Goal: Task Accomplishment & Management: Use online tool/utility

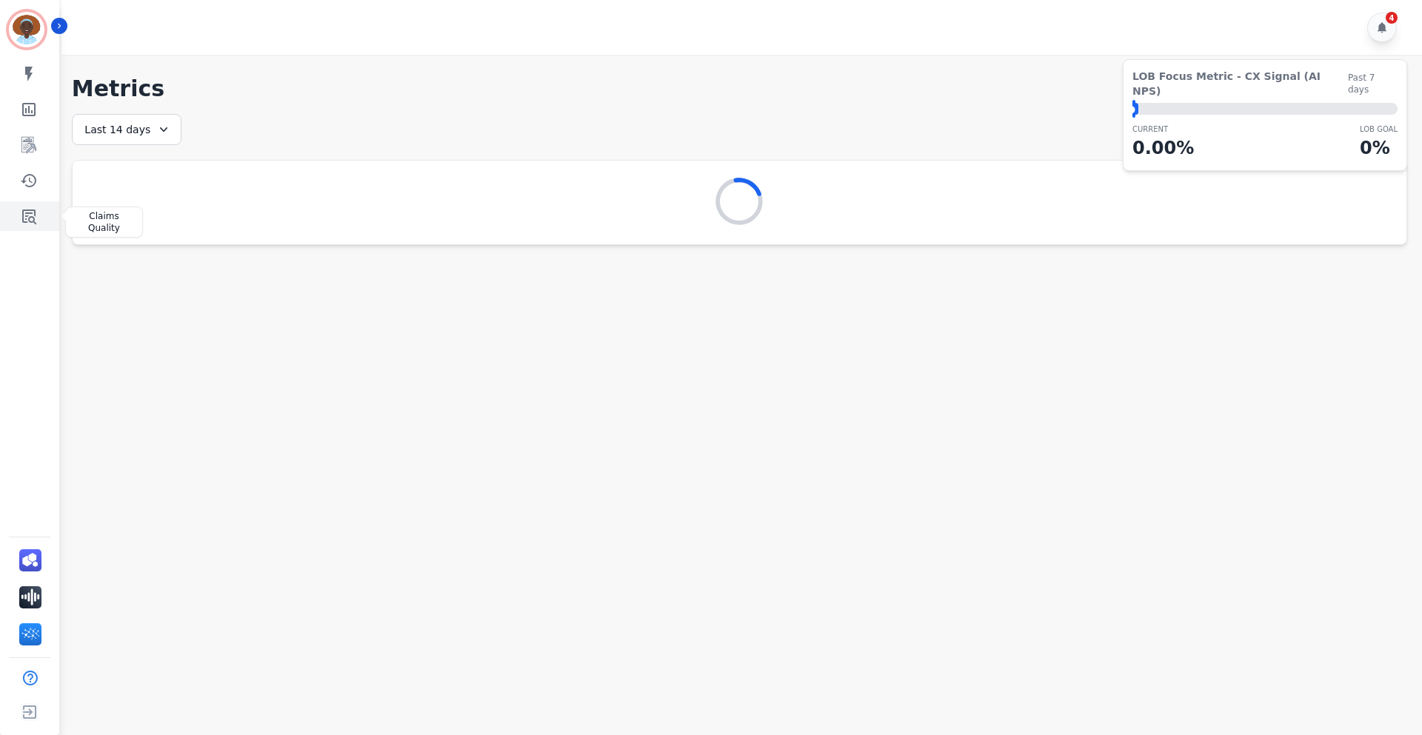
click at [27, 217] on icon "Sidebar" at bounding box center [29, 217] width 14 height 15
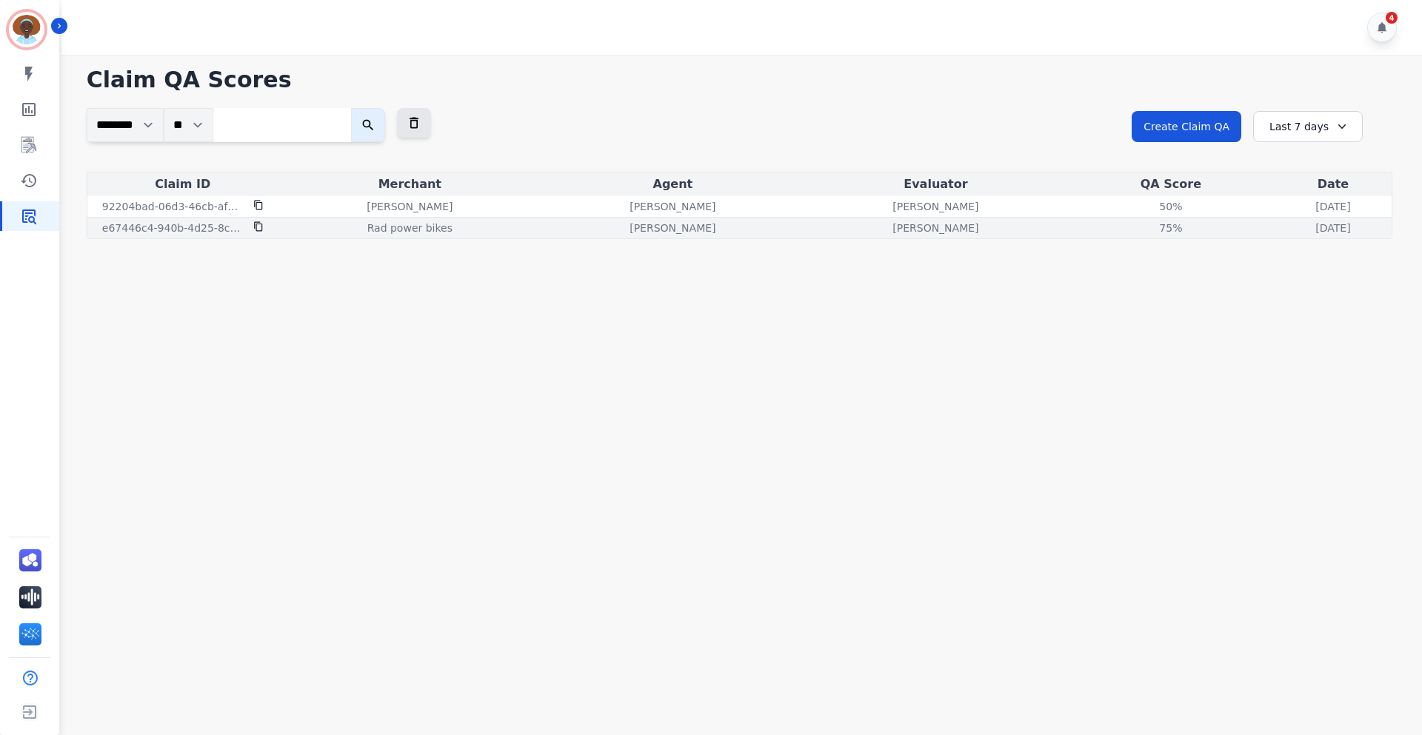
click at [214, 228] on p "e67446c4-940b-4d25-8c79-f0bb2d0a5484" at bounding box center [173, 228] width 142 height 15
click at [892, 232] on p "[PERSON_NAME]" at bounding box center [935, 228] width 86 height 15
click at [892, 227] on p "[PERSON_NAME]" at bounding box center [935, 228] width 86 height 15
click at [892, 230] on p "[PERSON_NAME]" at bounding box center [935, 228] width 86 height 15
click at [892, 228] on p "[PERSON_NAME]" at bounding box center [935, 228] width 86 height 15
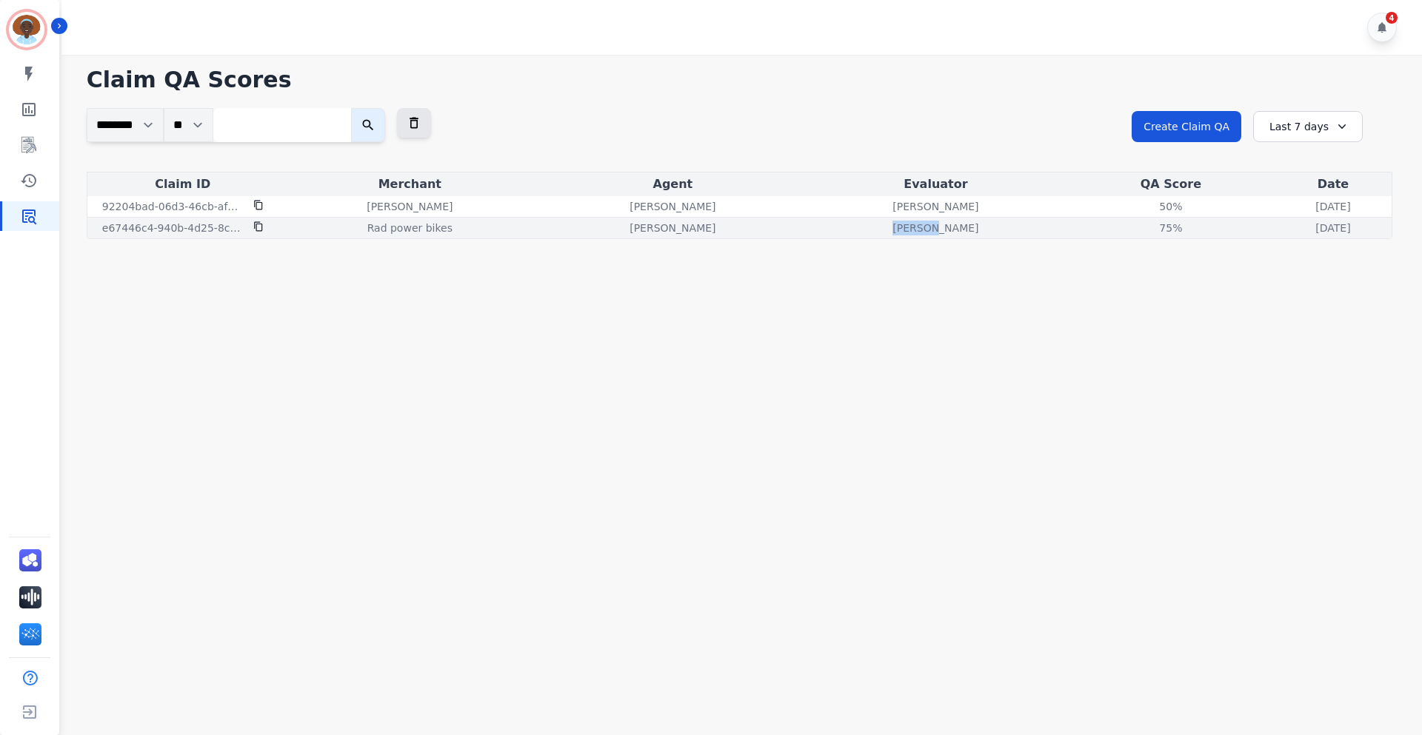
click at [892, 228] on p "[PERSON_NAME]" at bounding box center [935, 228] width 86 height 15
click at [880, 230] on div "[PERSON_NAME]" at bounding box center [935, 228] width 257 height 15
click at [1137, 230] on div "75%" at bounding box center [1170, 228] width 67 height 15
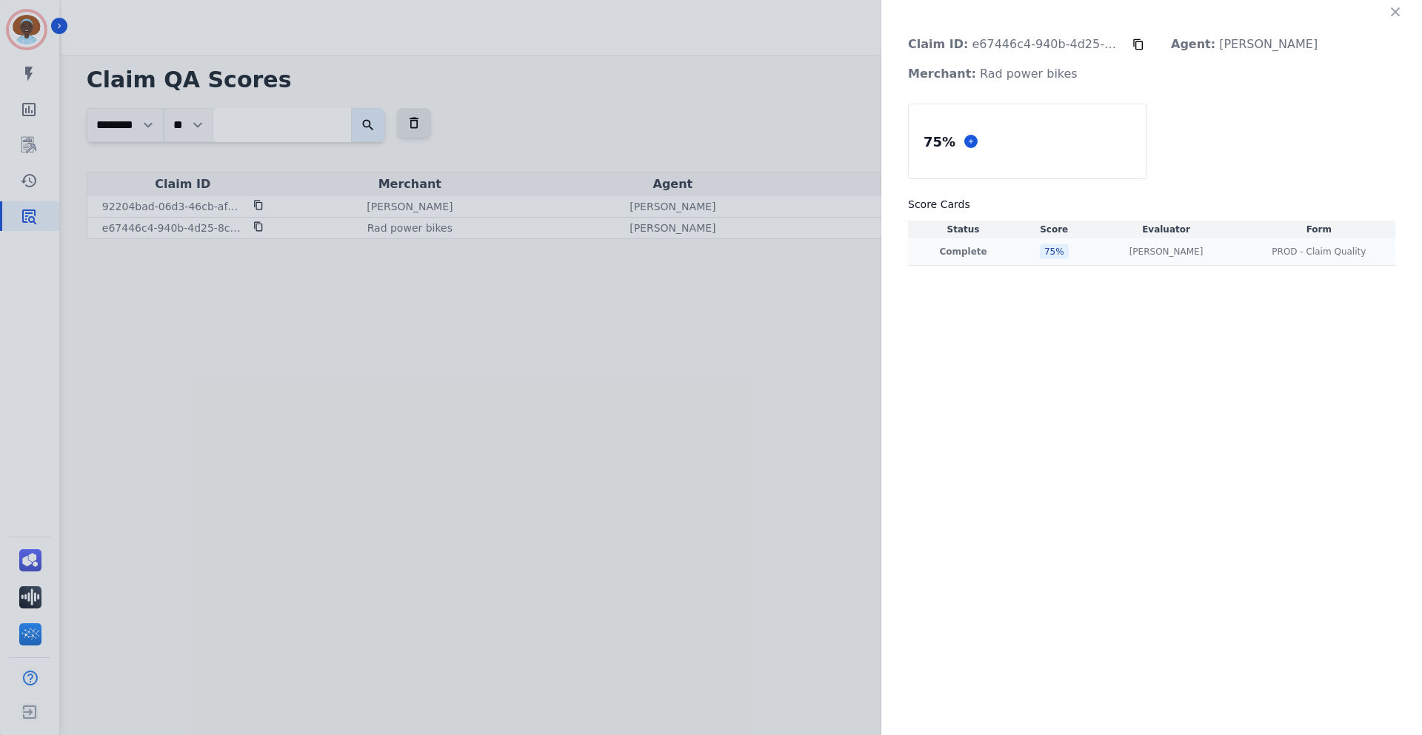
click at [1209, 249] on div "[PERSON_NAME] [PERSON_NAME]" at bounding box center [1165, 252] width 147 height 12
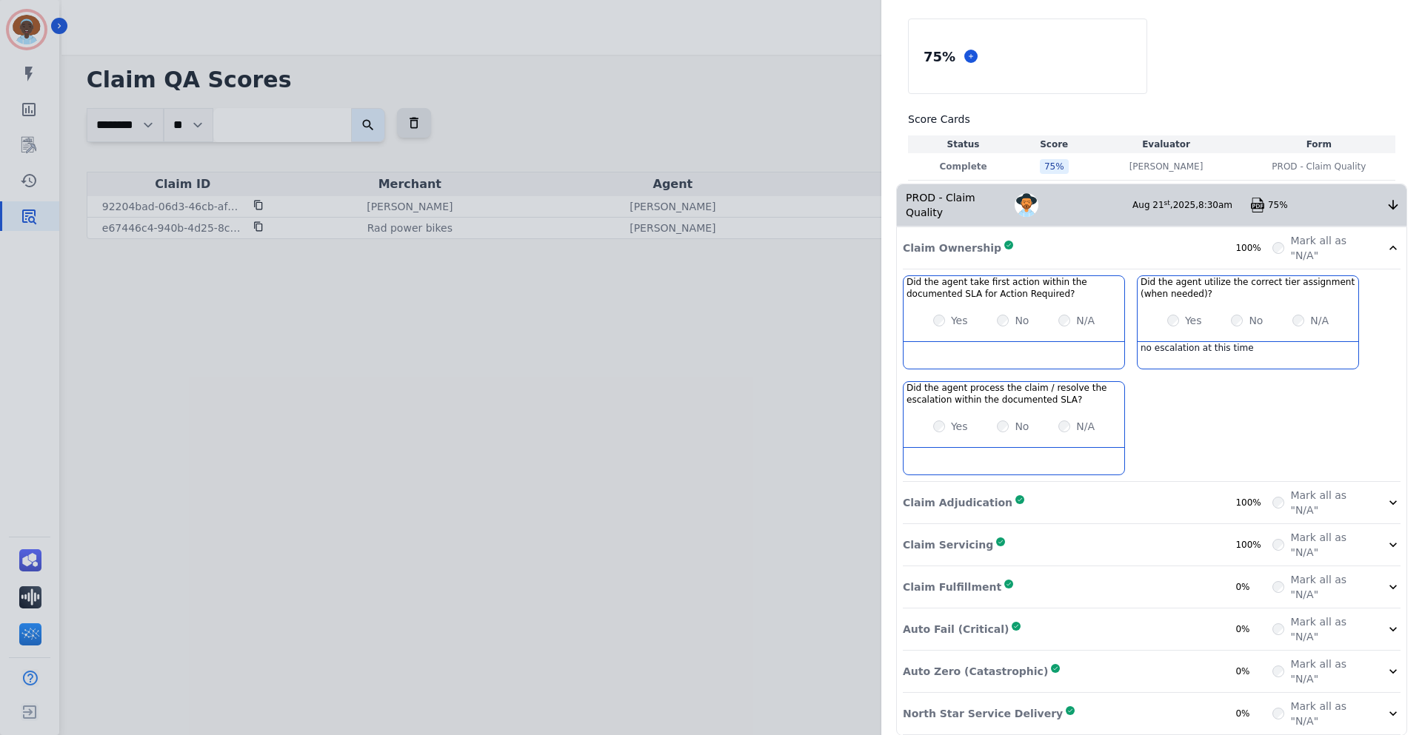
scroll to position [86, 0]
click at [1388, 495] on icon at bounding box center [1392, 502] width 15 height 15
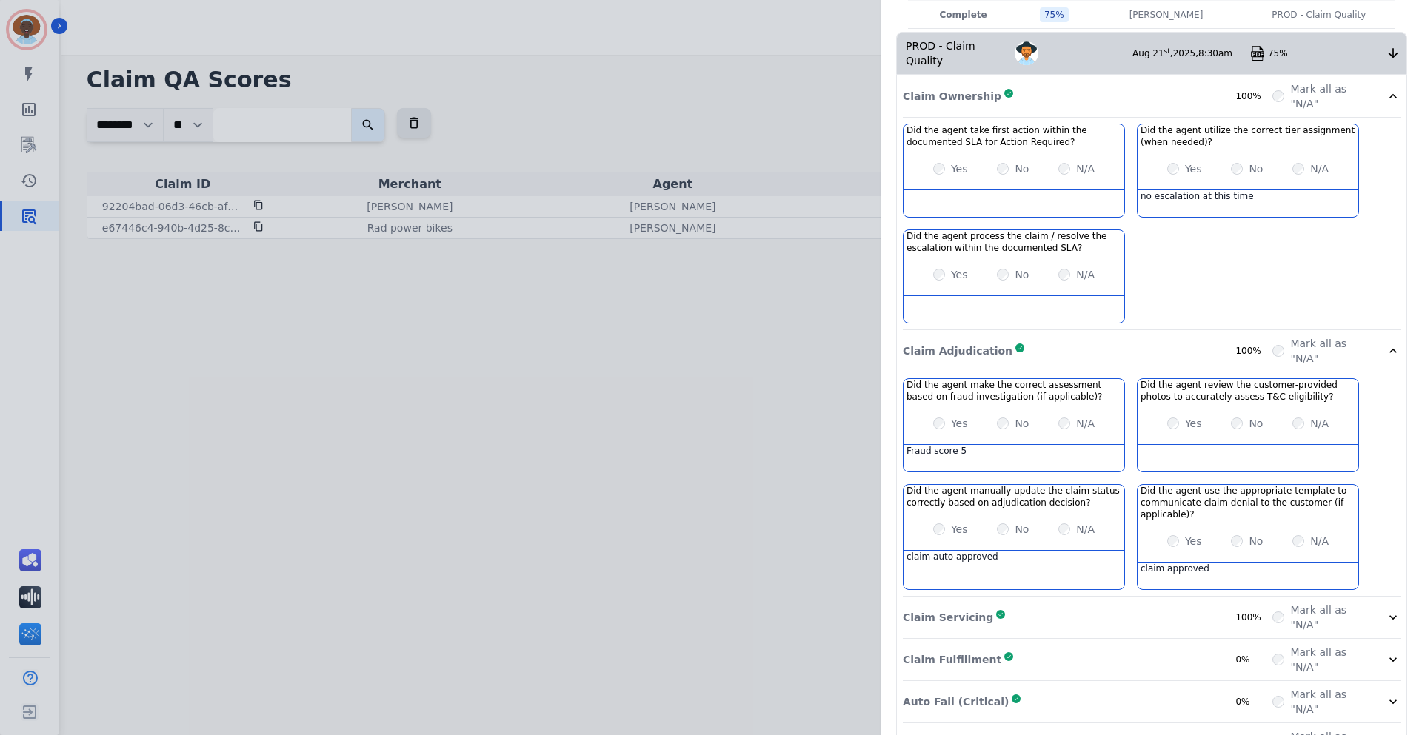
scroll to position [310, 0]
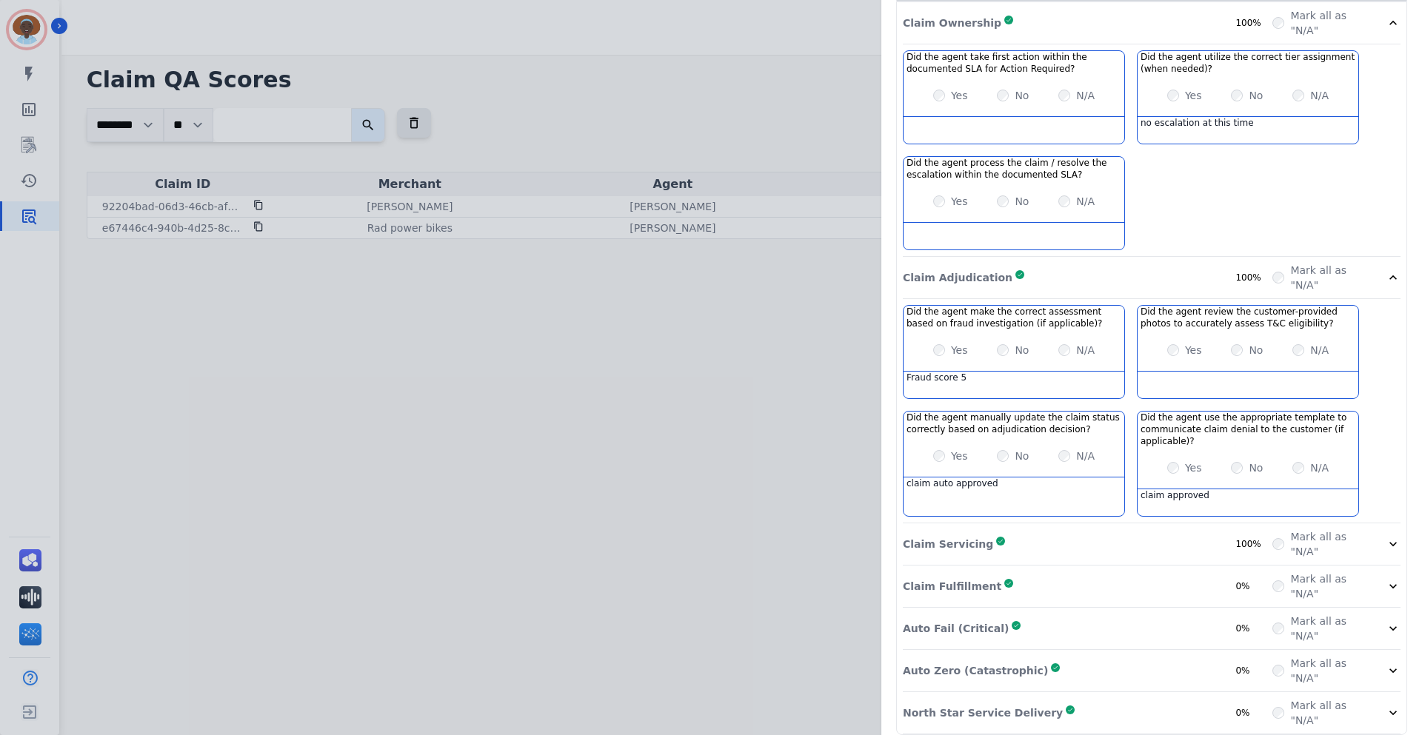
click at [1385, 537] on icon at bounding box center [1392, 544] width 15 height 15
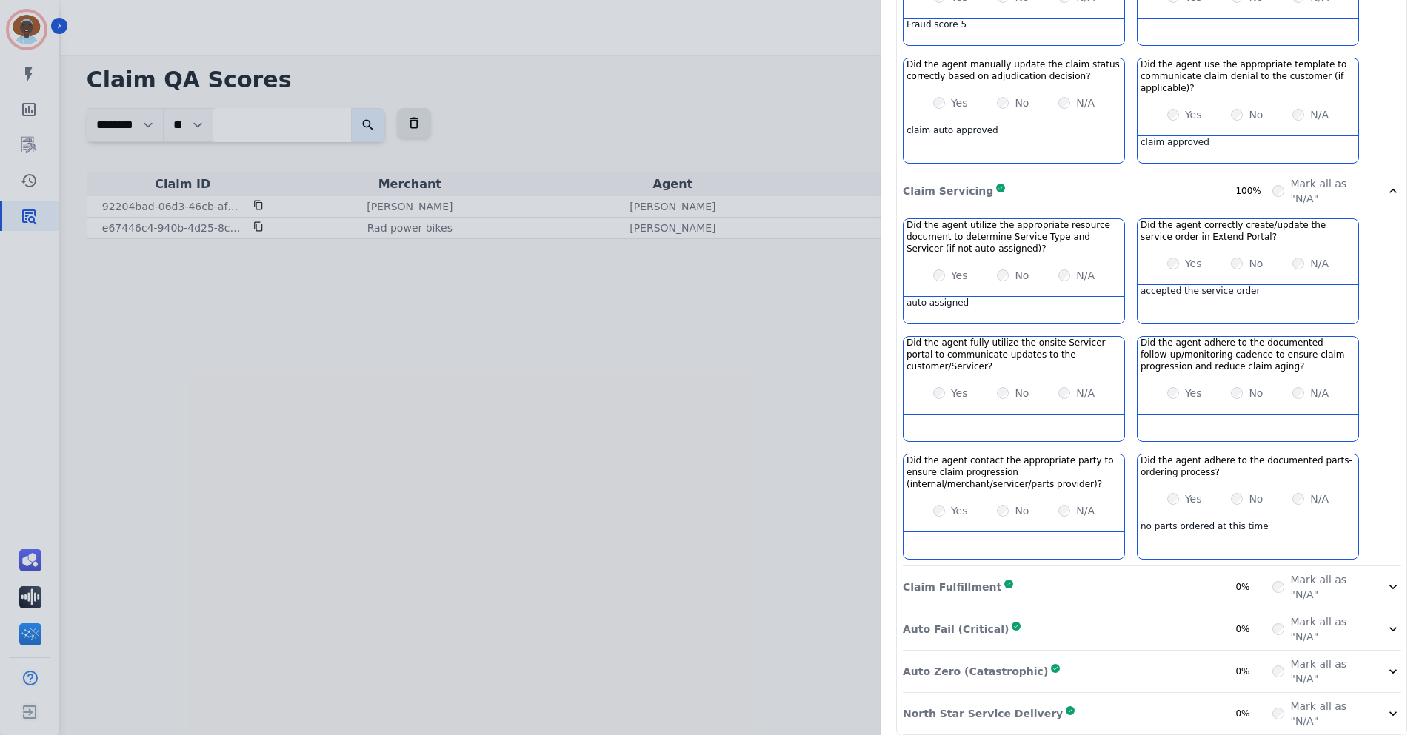
scroll to position [664, 0]
click at [1385, 579] on icon at bounding box center [1392, 586] width 15 height 15
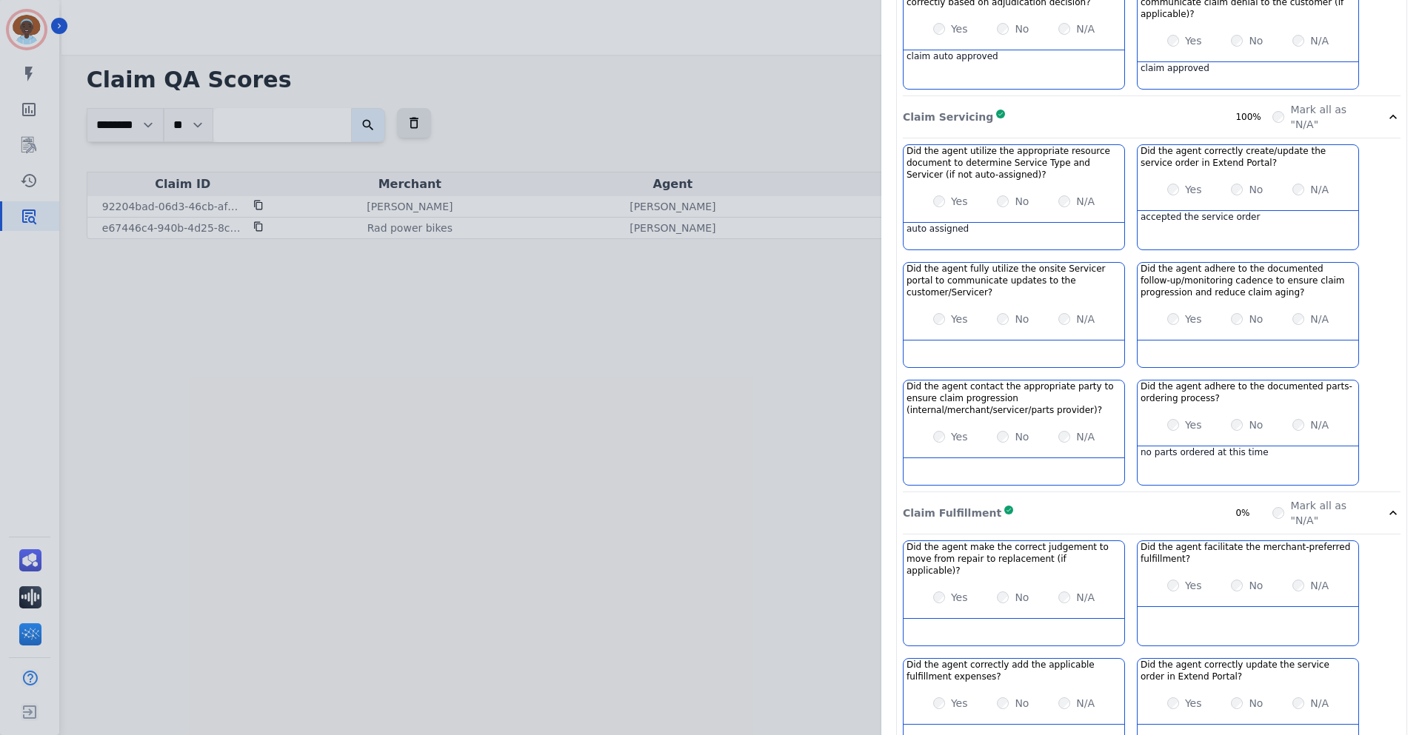
scroll to position [877, 0]
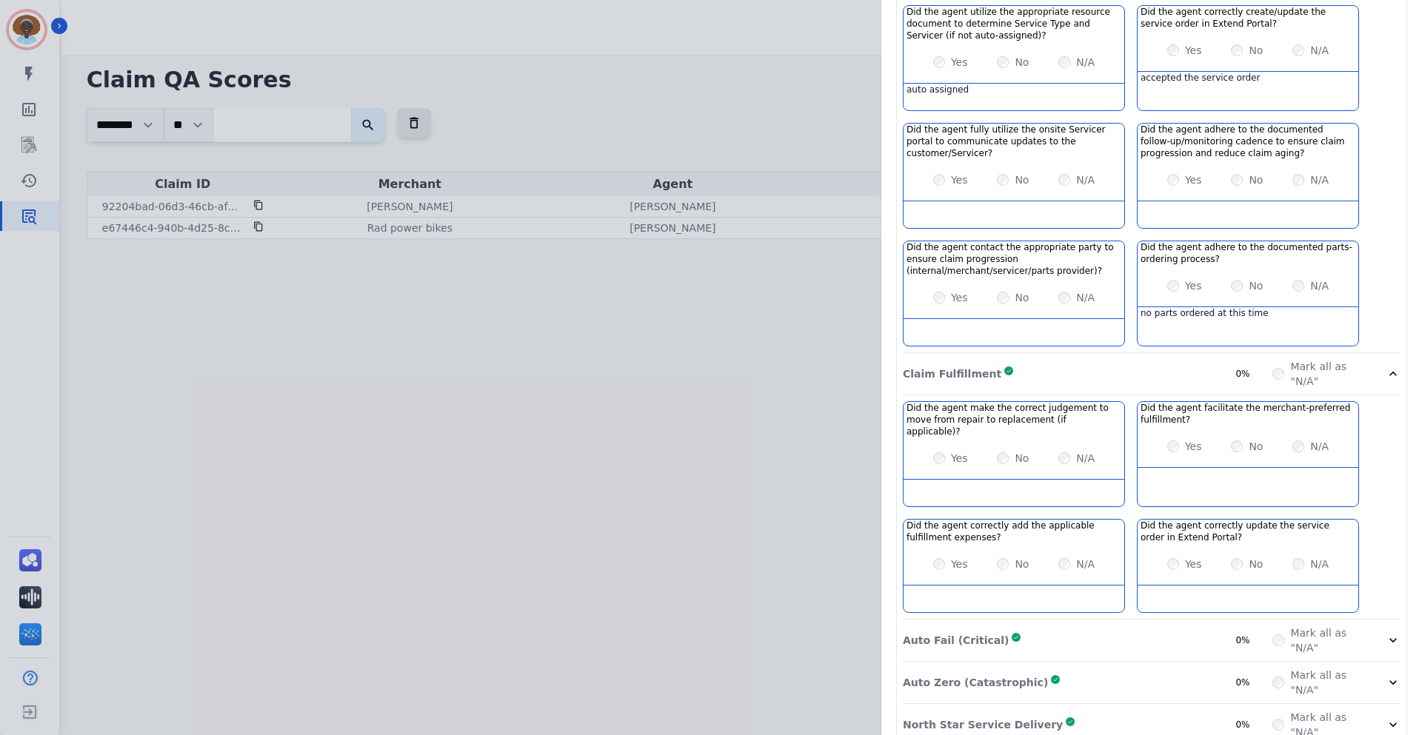
click at [1389, 638] on icon at bounding box center [1392, 640] width 7 height 4
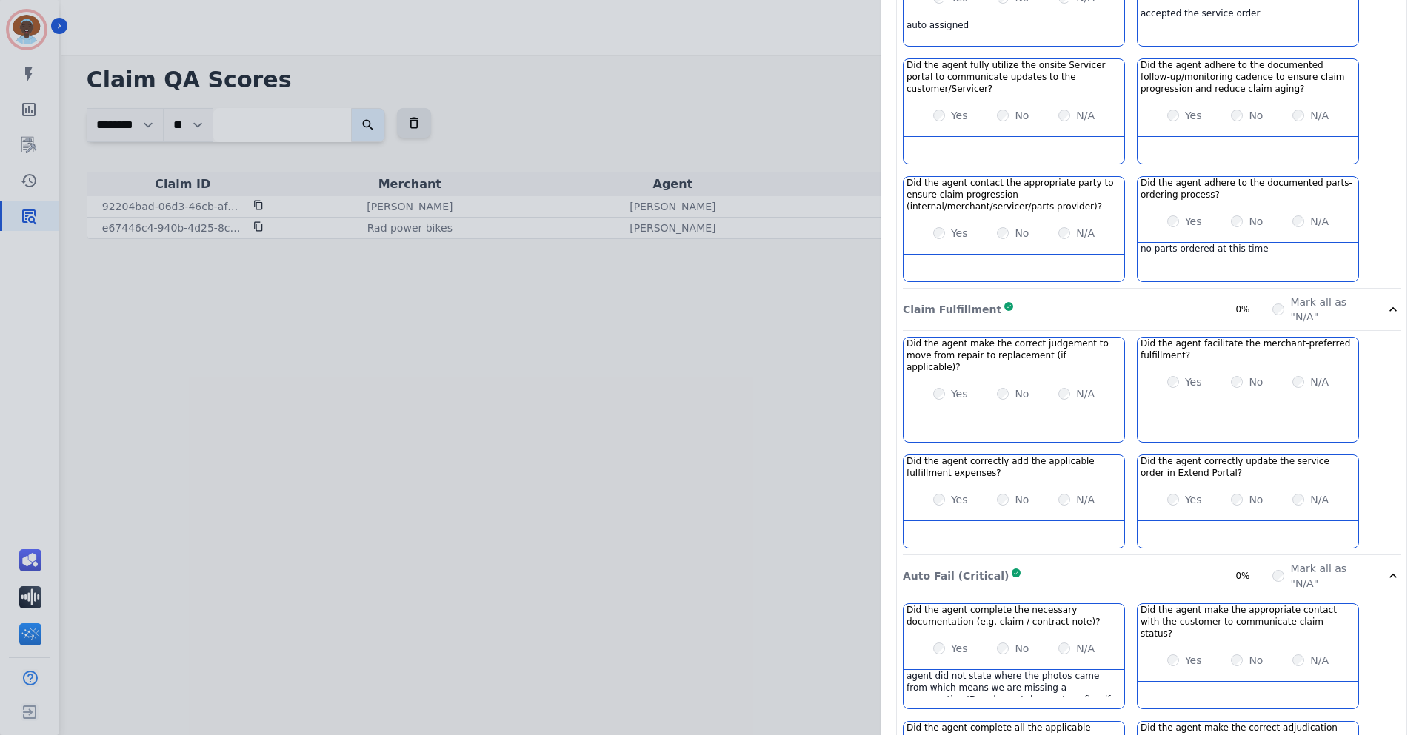
scroll to position [1195, 0]
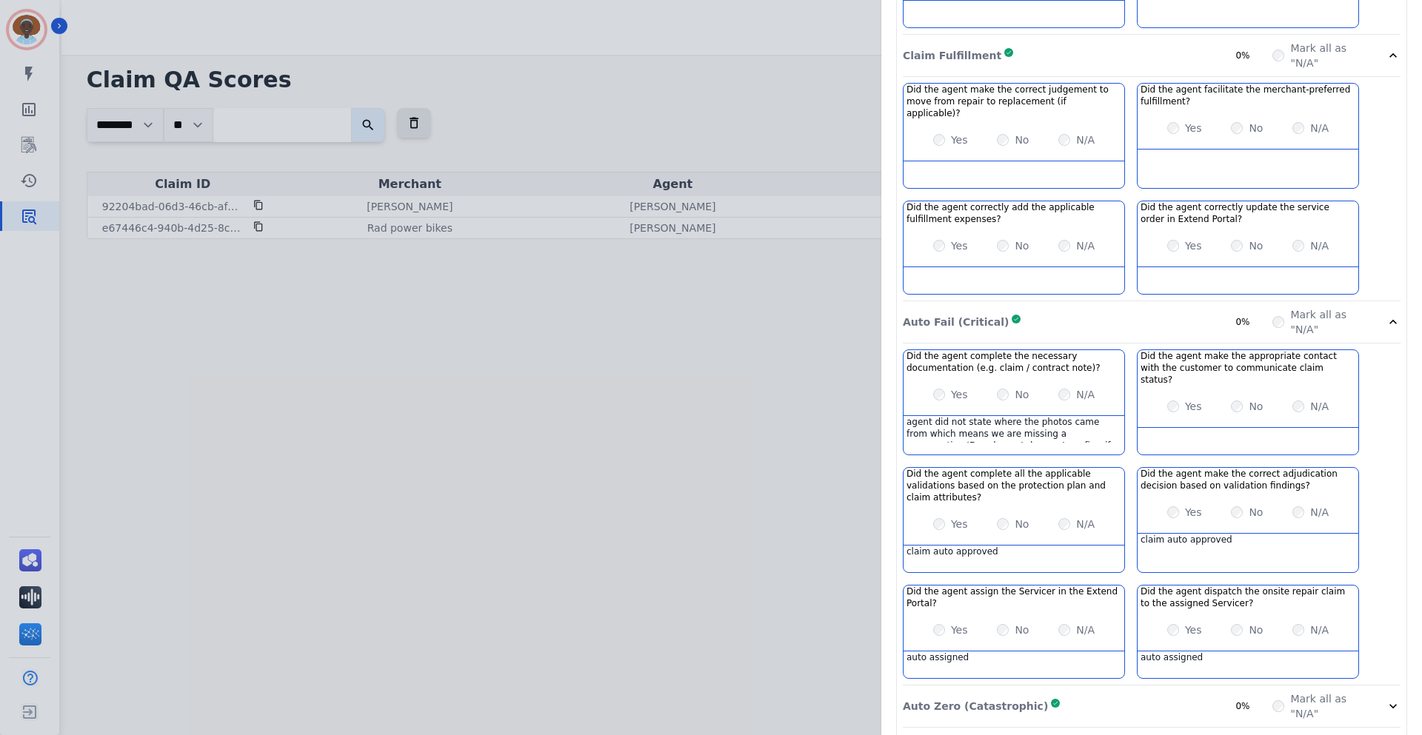
click at [1385, 699] on icon at bounding box center [1392, 706] width 15 height 15
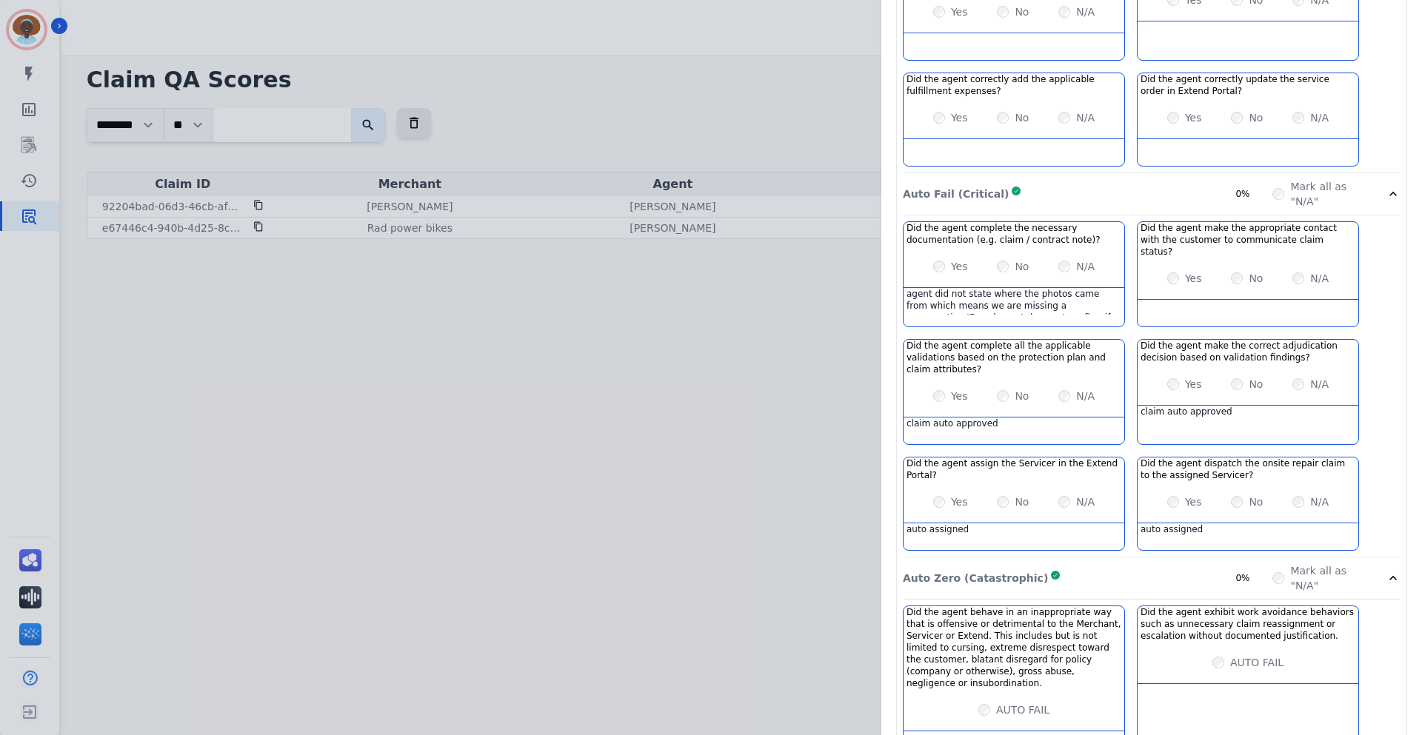
scroll to position [1349, 0]
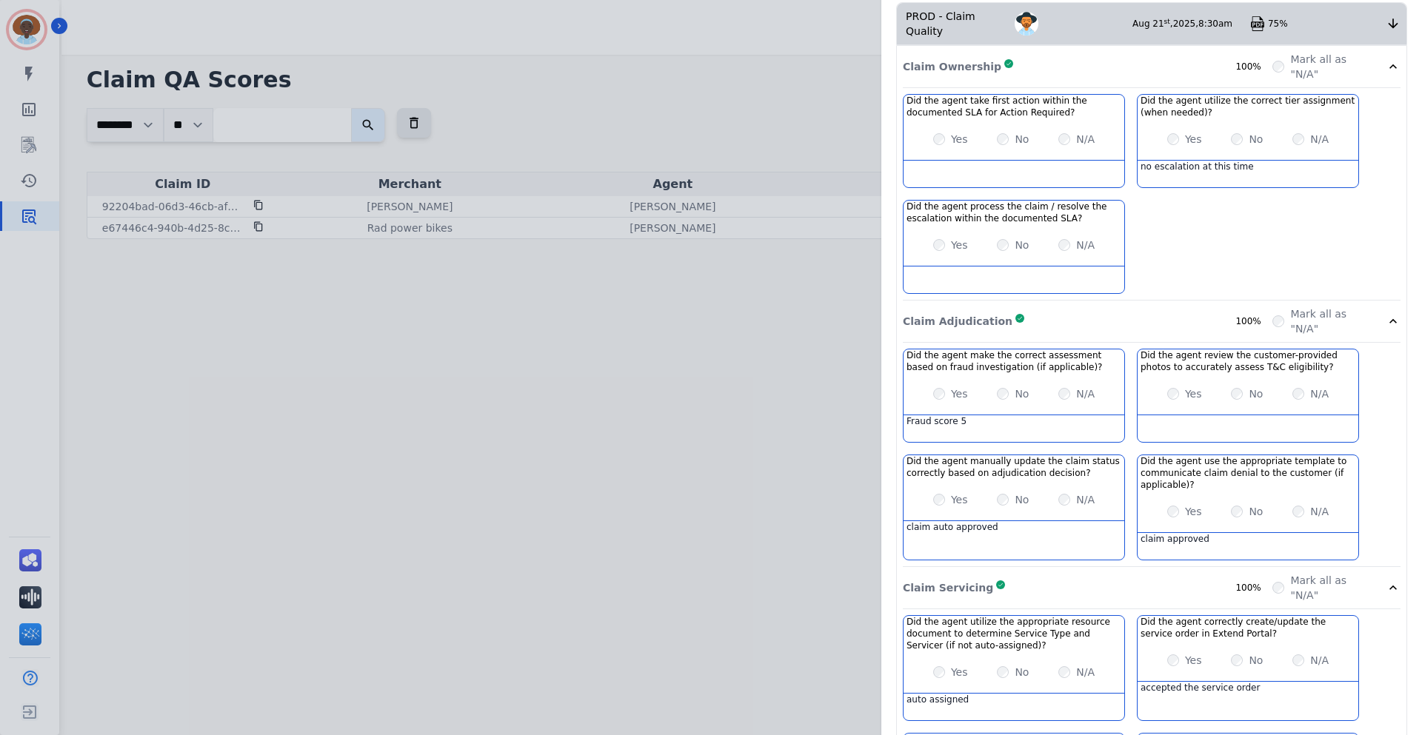
scroll to position [0, 0]
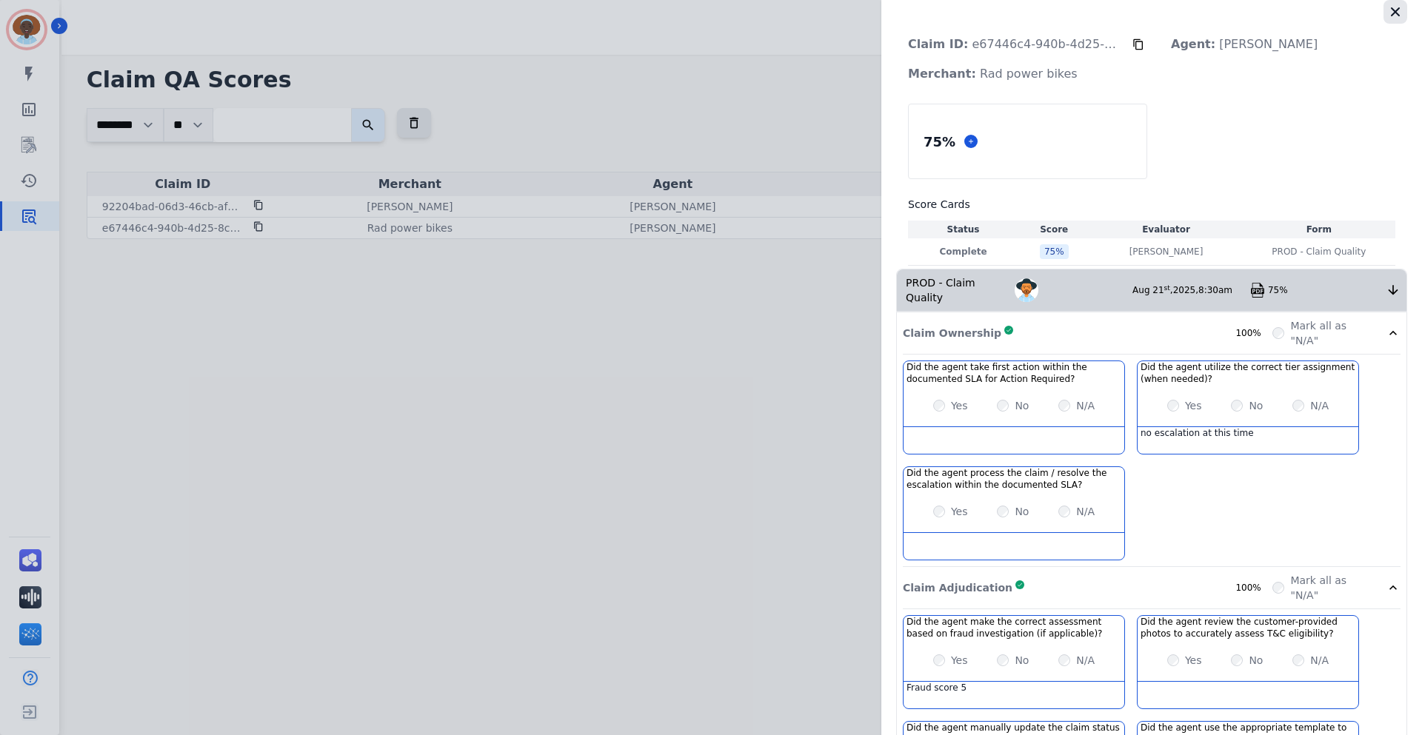
click at [1391, 10] on icon "button" at bounding box center [1395, 11] width 9 height 9
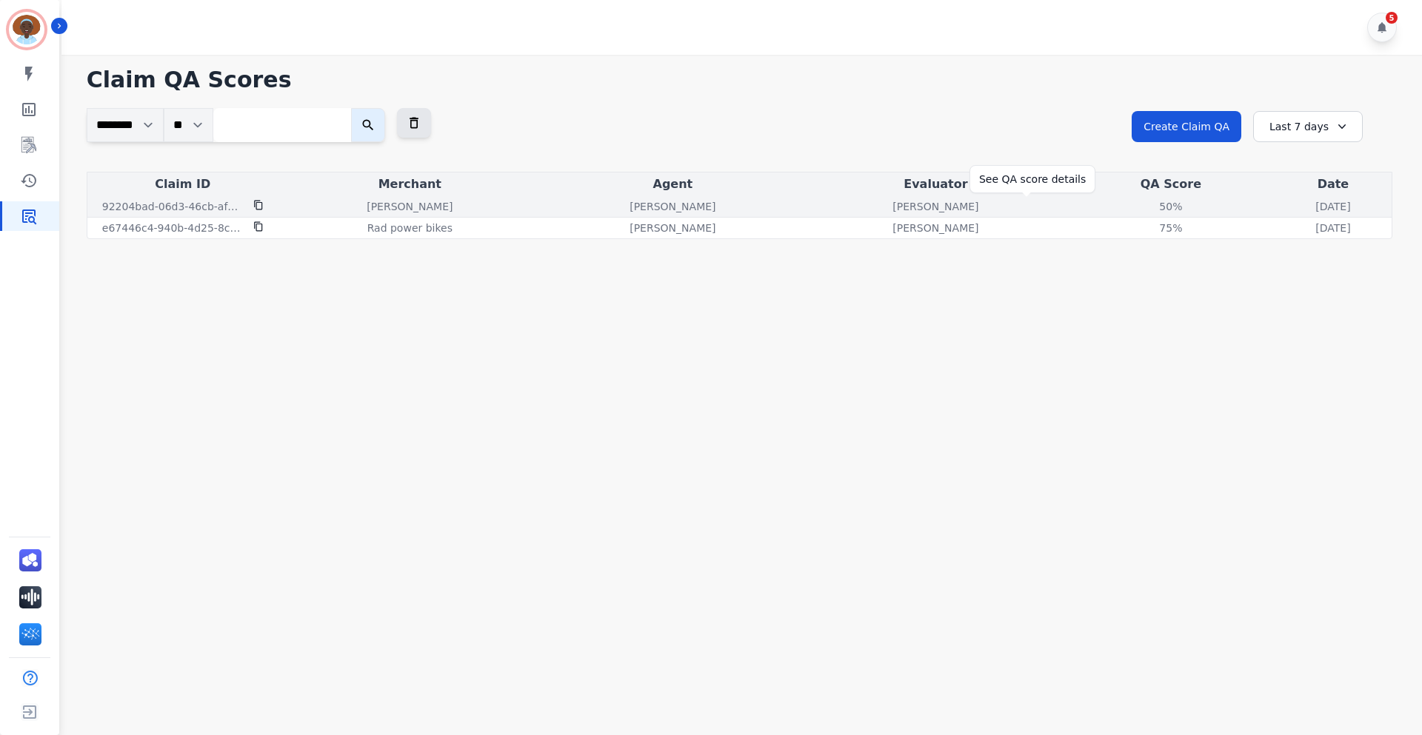
click at [1137, 205] on div "50%" at bounding box center [1170, 206] width 67 height 15
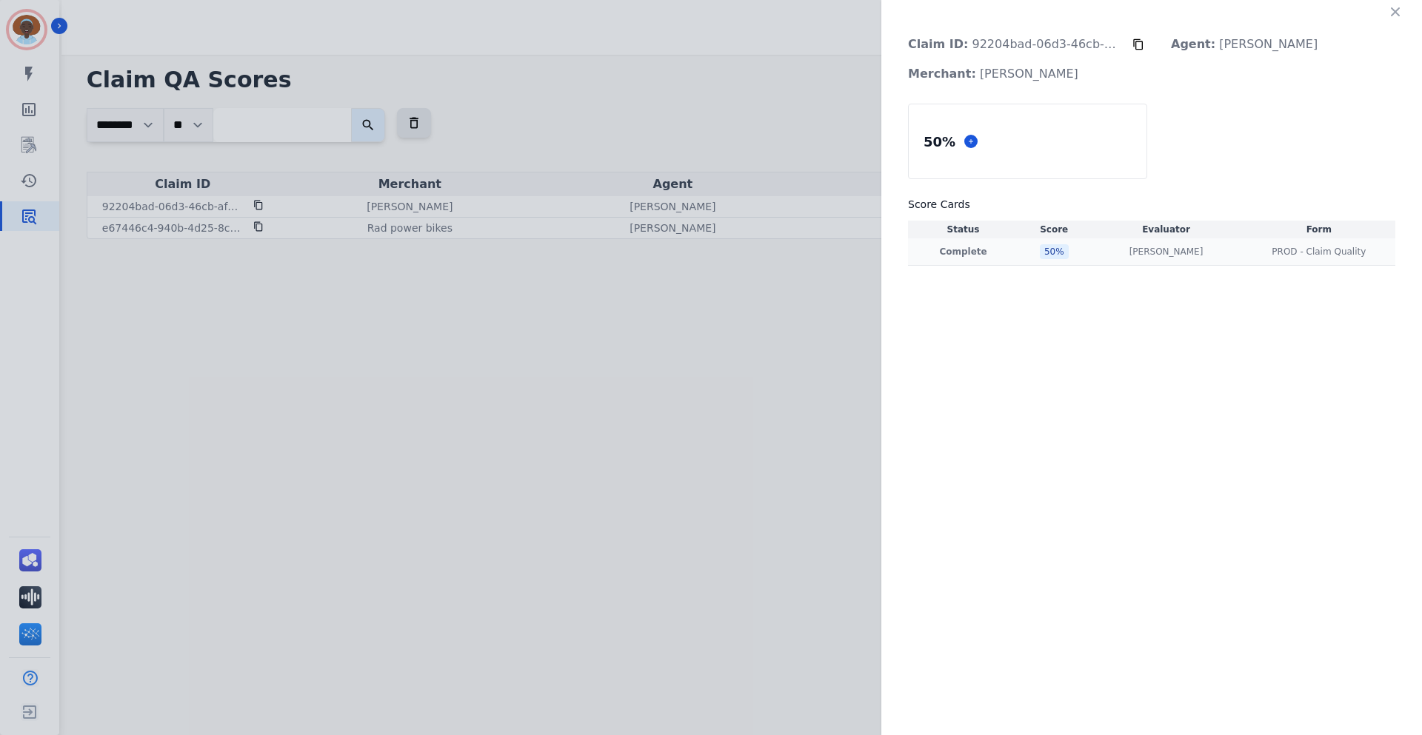
click at [1251, 255] on div "PROD - Claim Quality PROD - Claim Quality" at bounding box center [1318, 252] width 147 height 12
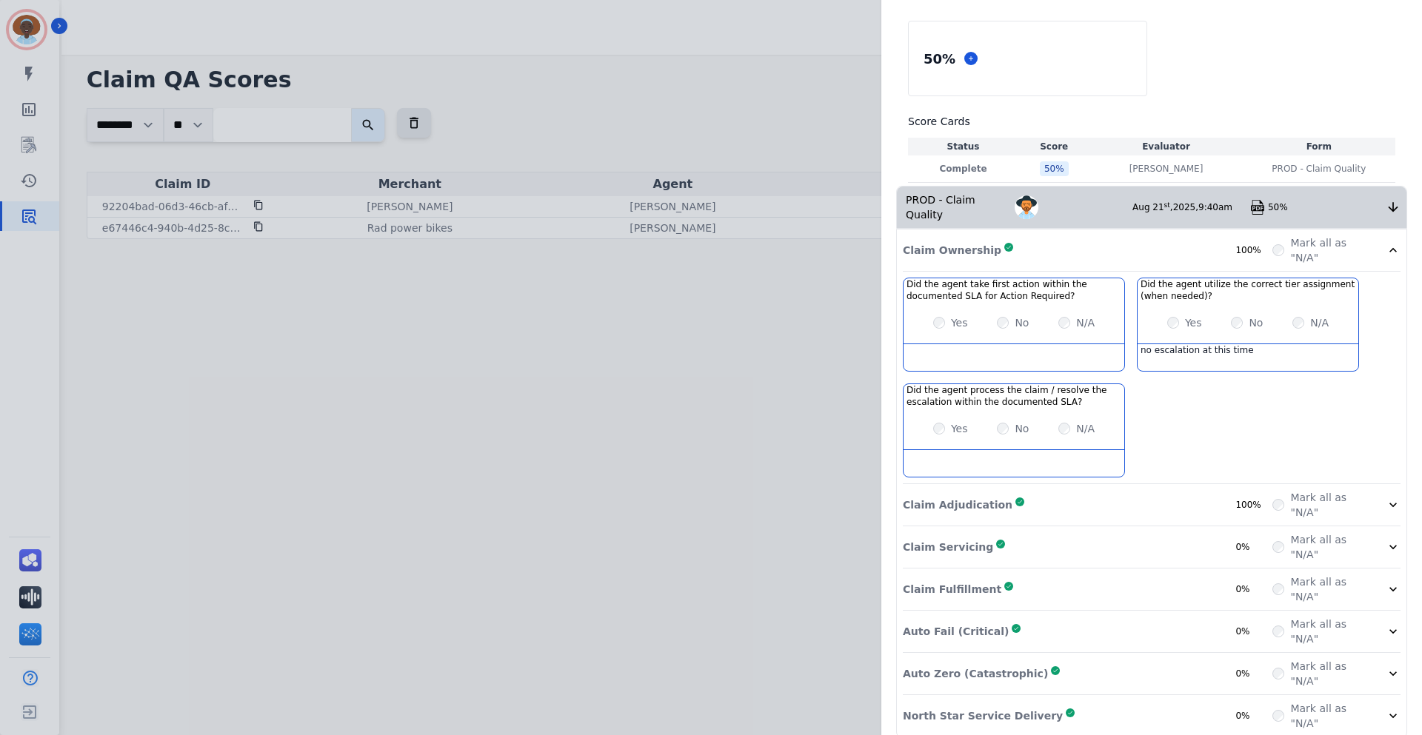
scroll to position [86, 0]
click at [1388, 495] on icon at bounding box center [1392, 502] width 15 height 15
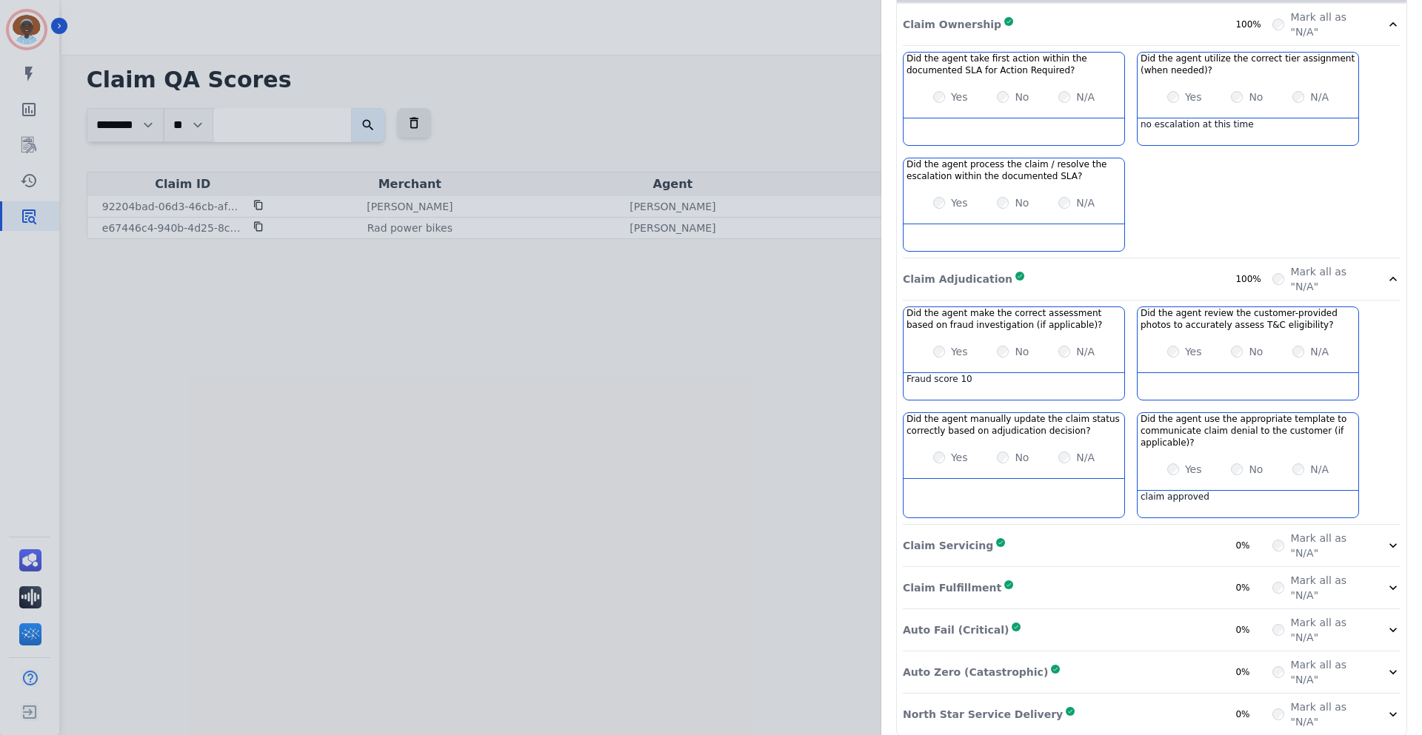
scroll to position [310, 0]
